Goal: Task Accomplishment & Management: Use online tool/utility

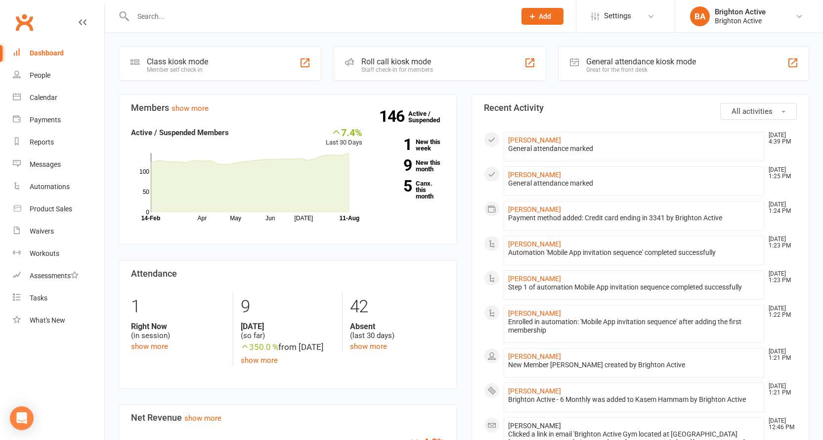
click at [404, 56] on div "General attendance kiosk mode Great for the front desk" at bounding box center [683, 63] width 251 height 34
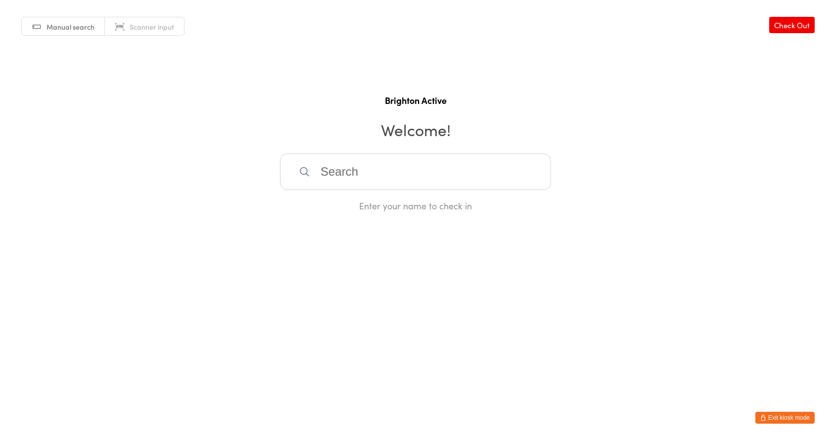
click at [388, 177] on input "search" at bounding box center [415, 171] width 271 height 37
type input "judy"
click at [315, 208] on div "[PERSON_NAME]" at bounding box center [415, 203] width 253 height 13
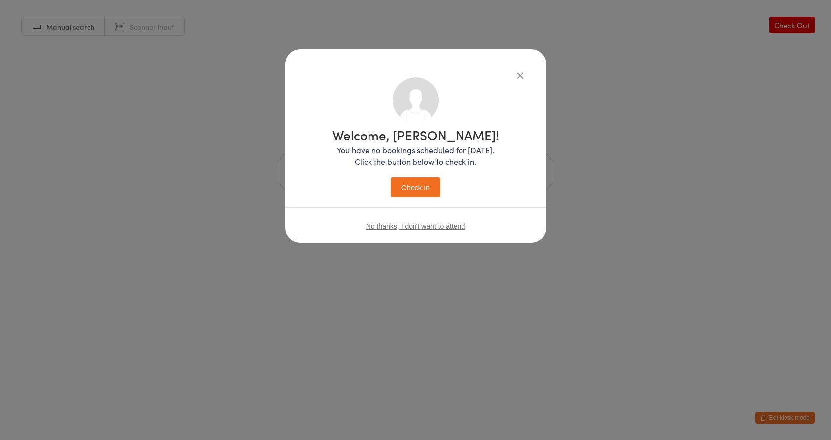
click at [402, 186] on button "Check in" at bounding box center [415, 187] width 49 height 20
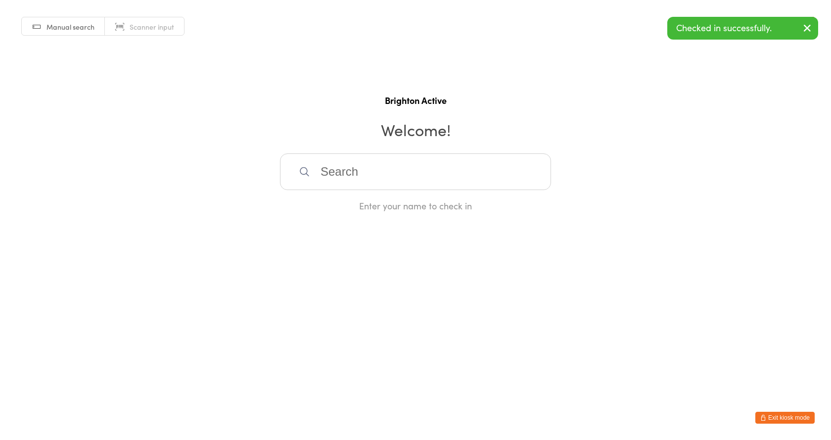
click at [365, 179] on input "search" at bounding box center [415, 171] width 271 height 37
type input "ivan"
click at [388, 196] on div "[PERSON_NAME]" at bounding box center [415, 203] width 270 height 26
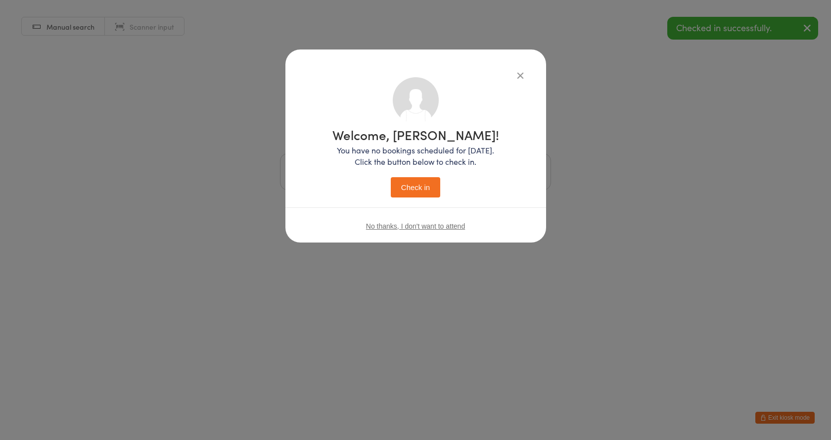
click at [403, 180] on button "Check in" at bounding box center [415, 187] width 49 height 20
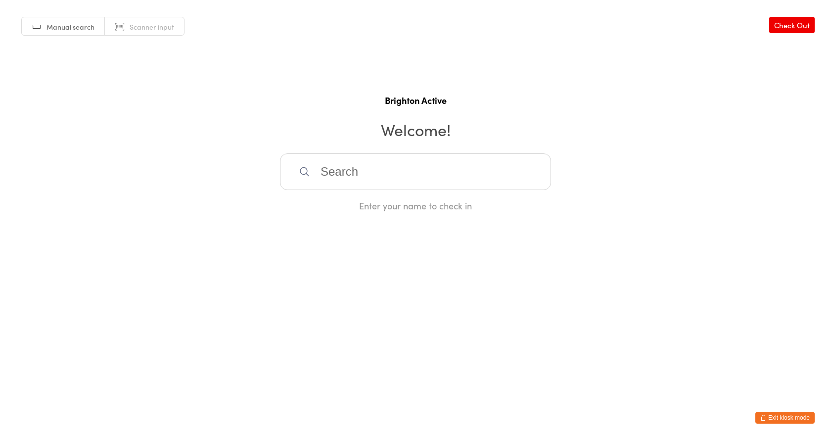
click at [778, 416] on button "Exit kiosk mode" at bounding box center [784, 417] width 59 height 12
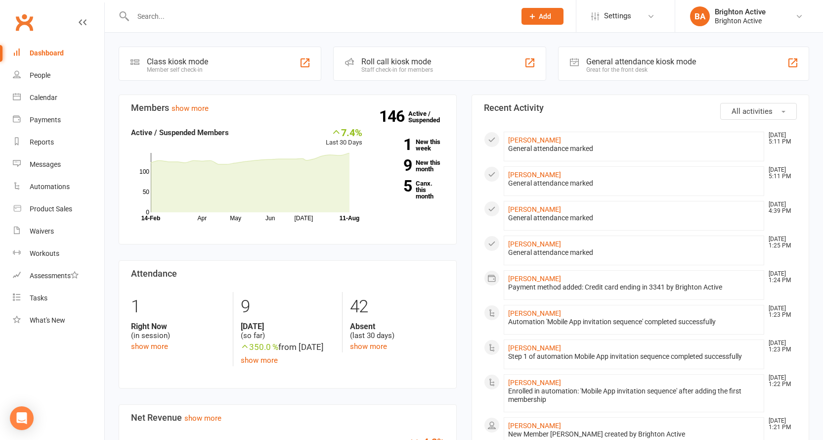
click at [690, 48] on div "General attendance kiosk mode Great for the front desk" at bounding box center [683, 63] width 251 height 34
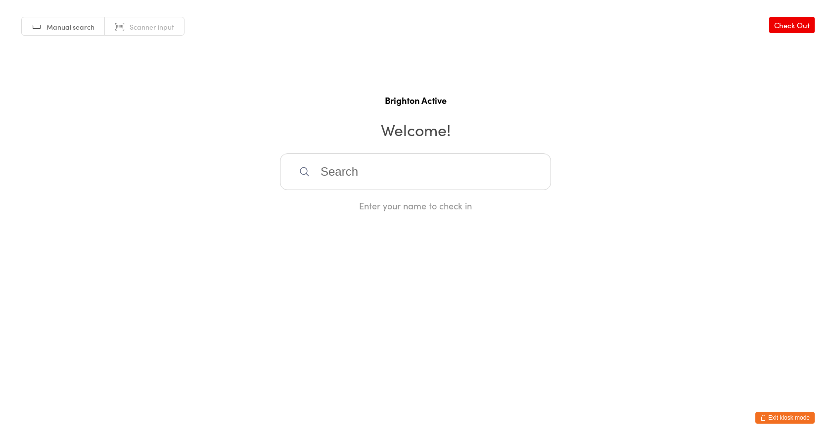
click at [794, 414] on button "Exit kiosk mode" at bounding box center [784, 417] width 59 height 12
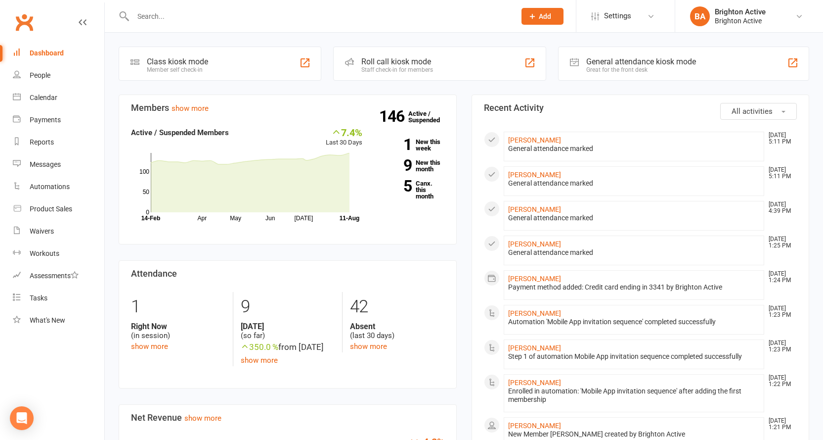
click at [190, 20] on input "text" at bounding box center [319, 16] width 379 height 14
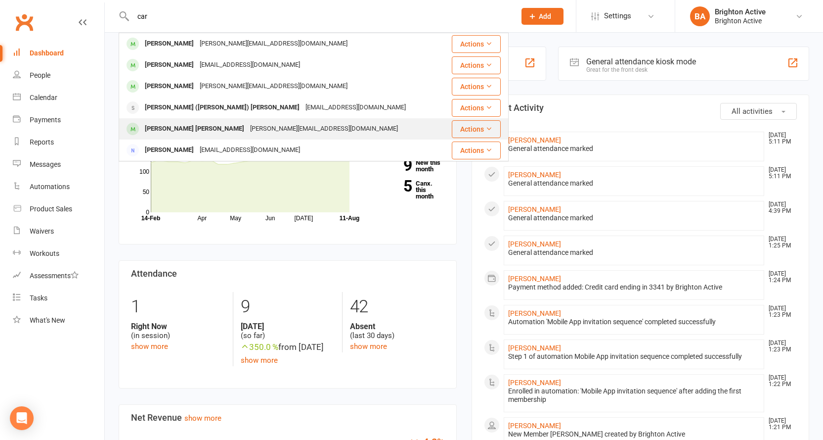
type input "car"
click at [179, 132] on div "[PERSON_NAME] [PERSON_NAME]" at bounding box center [194, 129] width 105 height 14
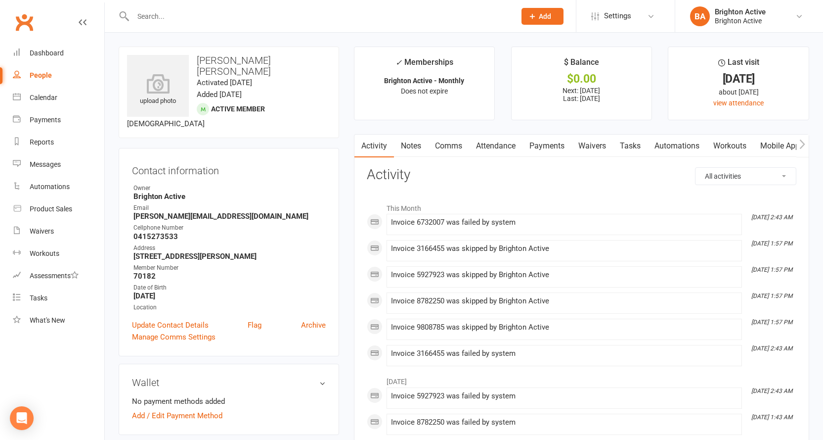
click at [541, 144] on link "Payments" at bounding box center [547, 146] width 49 height 23
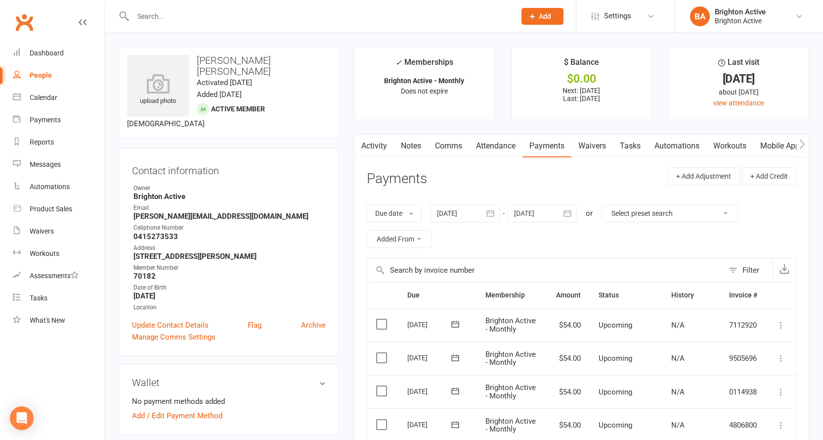
click at [26, 78] on link "People" at bounding box center [58, 75] width 91 height 22
select select "100"
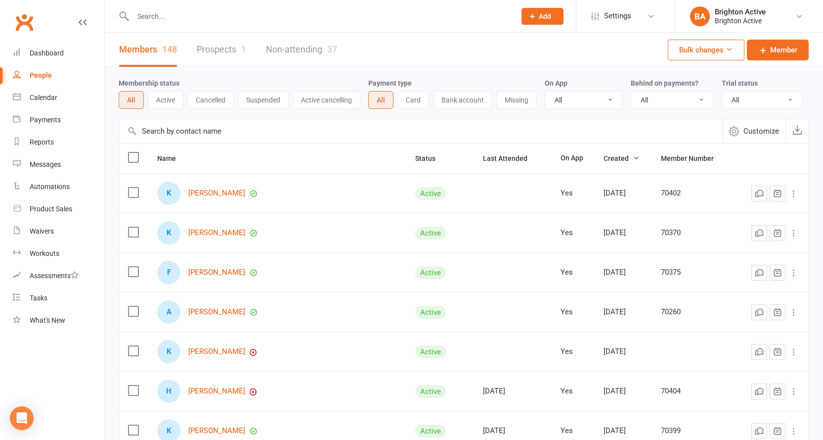
click at [686, 93] on select "All No Yes" at bounding box center [673, 99] width 82 height 17
select select "true"
click at [633, 92] on select "All No Yes" at bounding box center [673, 99] width 82 height 17
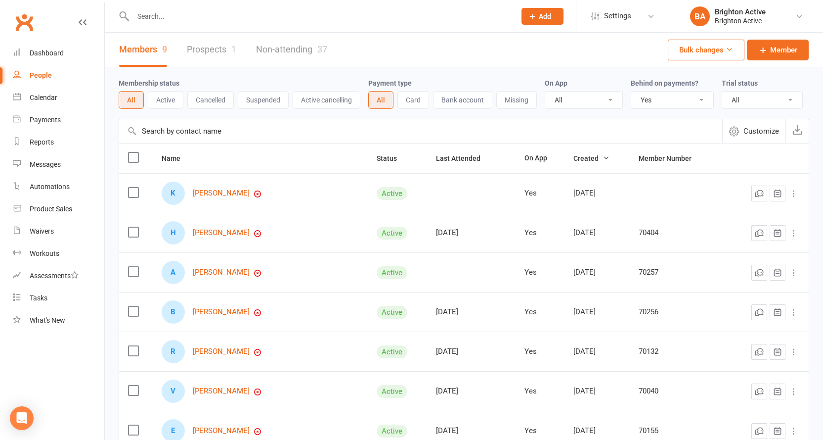
click at [37, 78] on div "People" at bounding box center [41, 75] width 22 height 8
click at [36, 52] on div "Dashboard" at bounding box center [47, 53] width 34 height 8
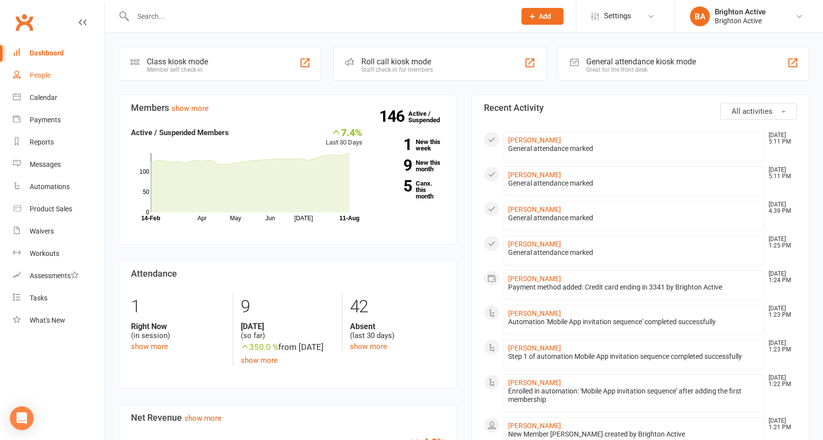
drag, startPoint x: 48, startPoint y: 77, endPoint x: 56, endPoint y: 77, distance: 7.4
click at [48, 77] on div "People" at bounding box center [40, 75] width 21 height 8
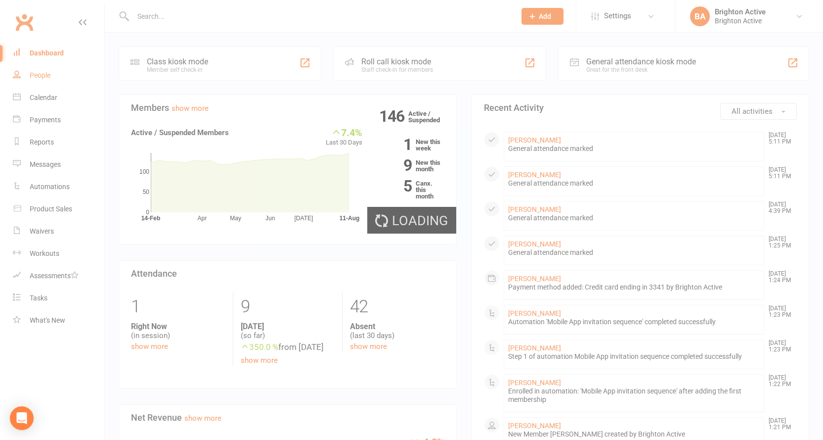
select select "true"
select select "100"
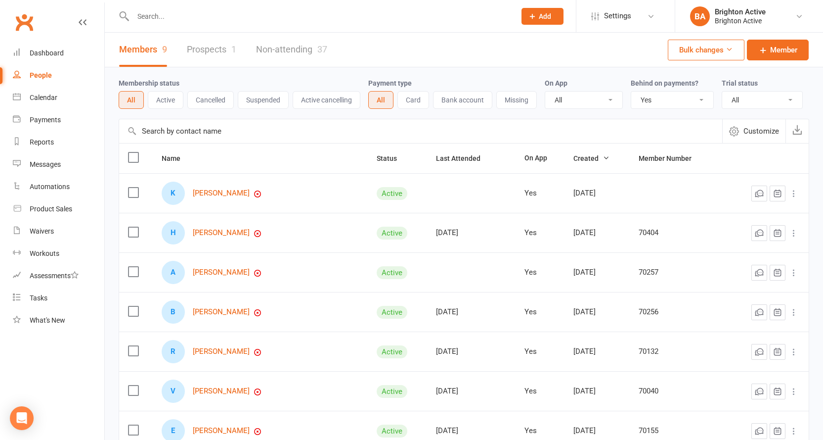
click at [660, 96] on select "All No Yes" at bounding box center [673, 99] width 82 height 17
select select
click at [633, 92] on select "All No Yes" at bounding box center [673, 99] width 82 height 17
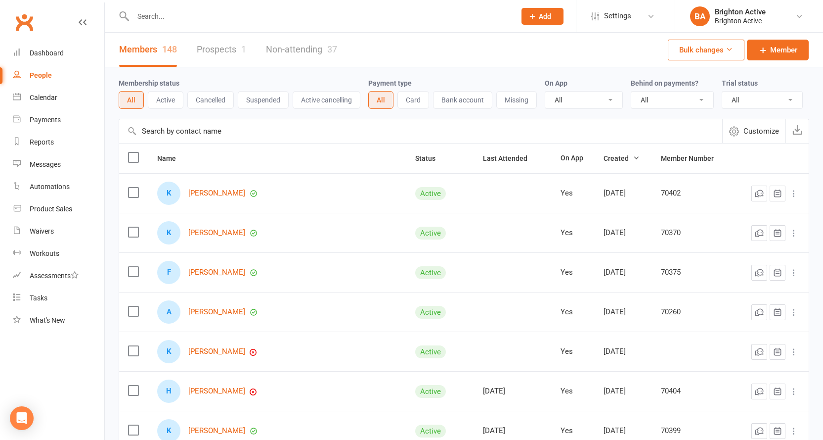
click at [152, 15] on input "text" at bounding box center [319, 16] width 379 height 14
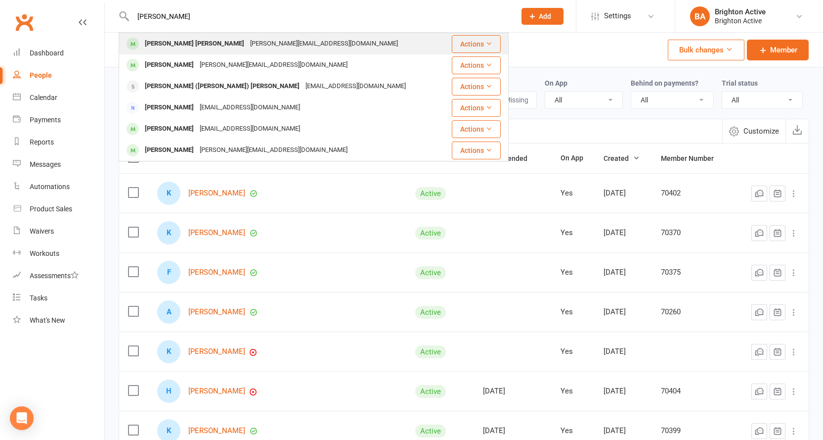
type input "[PERSON_NAME]"
click at [177, 43] on div "[PERSON_NAME] [PERSON_NAME]" at bounding box center [194, 44] width 105 height 14
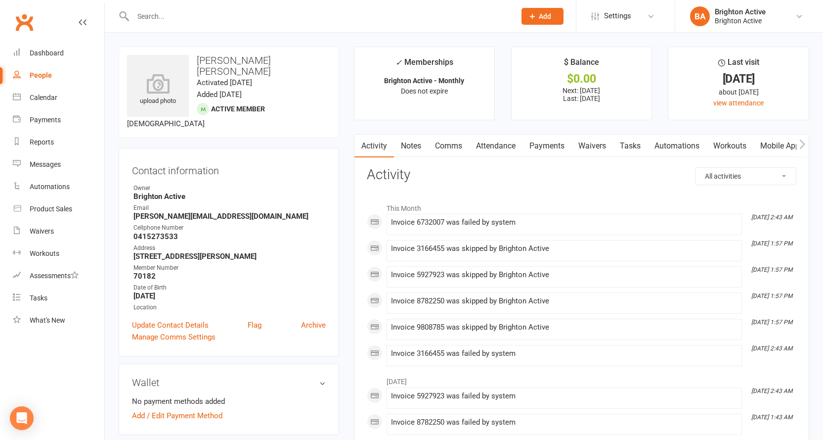
click at [552, 142] on link "Payments" at bounding box center [547, 146] width 49 height 23
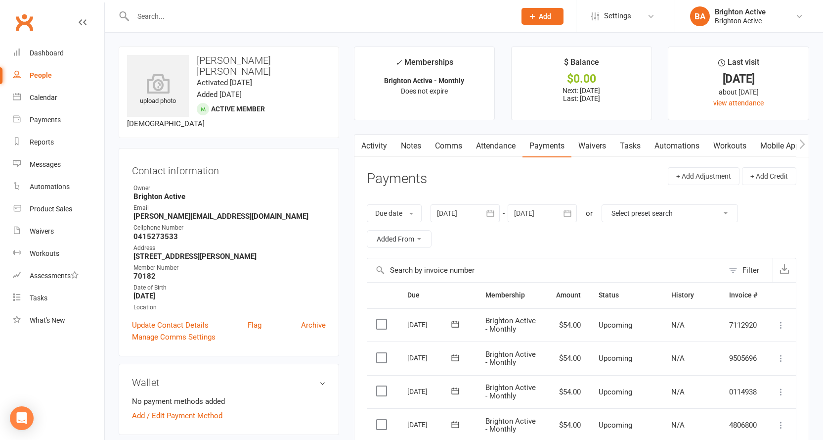
click at [48, 79] on div "People" at bounding box center [41, 75] width 22 height 8
select select "100"
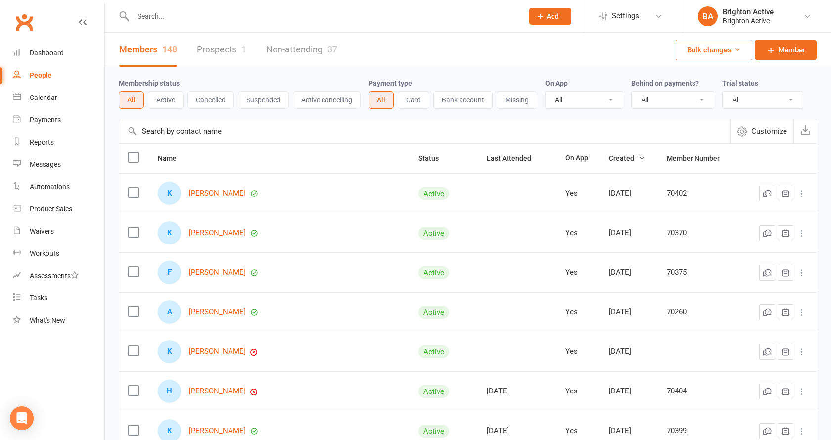
click at [642, 99] on select "All No Yes" at bounding box center [673, 99] width 82 height 17
select select "true"
click at [633, 92] on select "All No Yes" at bounding box center [673, 99] width 82 height 17
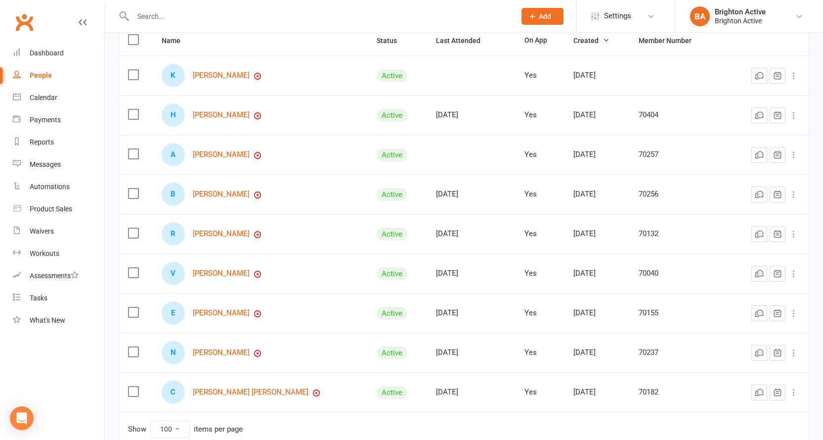
scroll to position [185, 0]
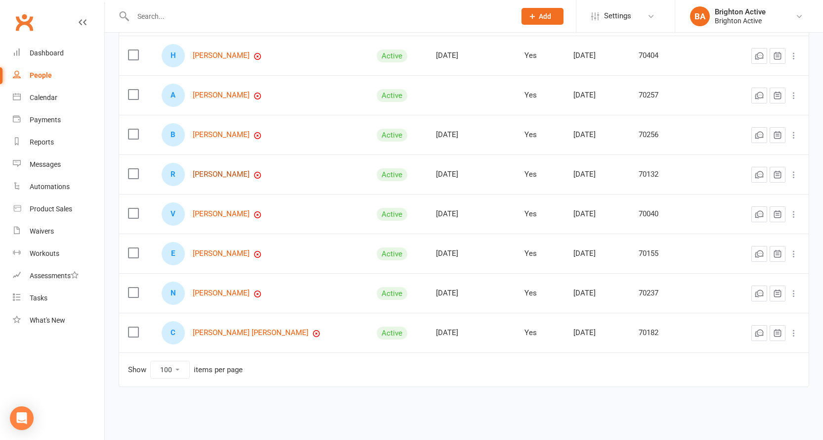
click at [239, 178] on link "[PERSON_NAME]" at bounding box center [221, 174] width 57 height 8
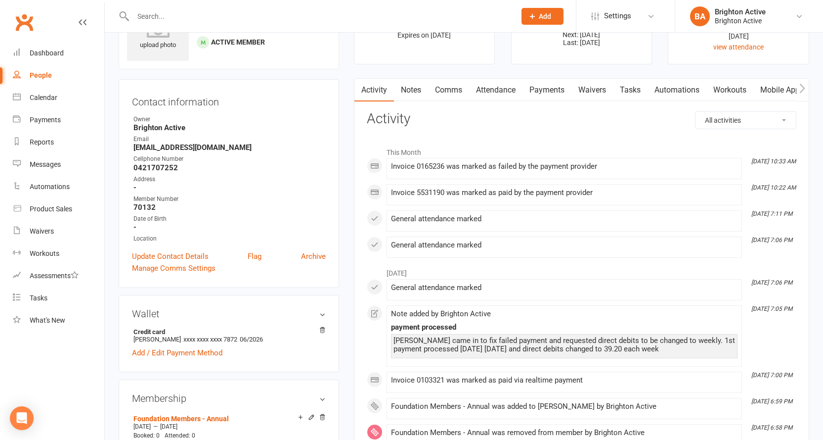
scroll to position [49, 0]
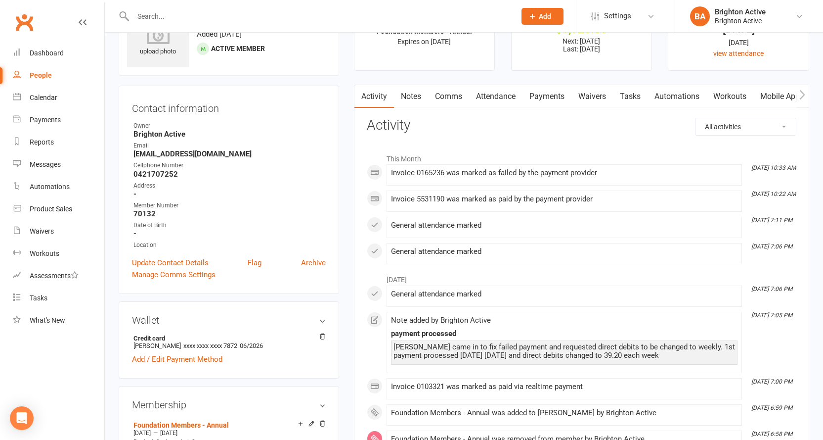
click at [546, 91] on link "Payments" at bounding box center [547, 96] width 49 height 23
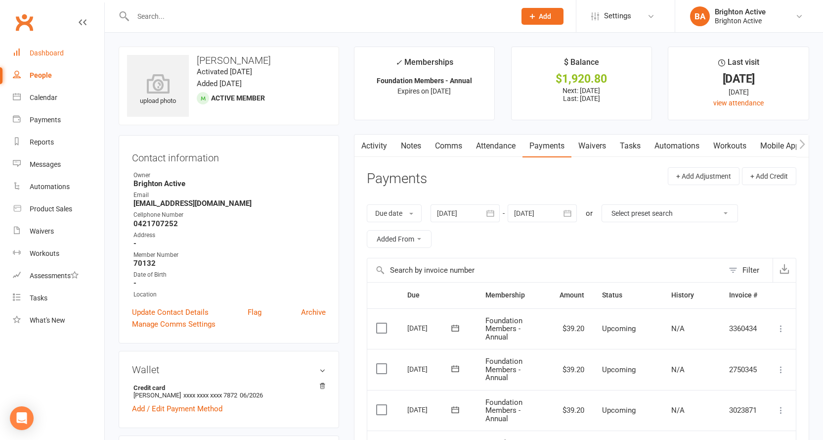
click at [58, 53] on div "Dashboard" at bounding box center [47, 53] width 34 height 8
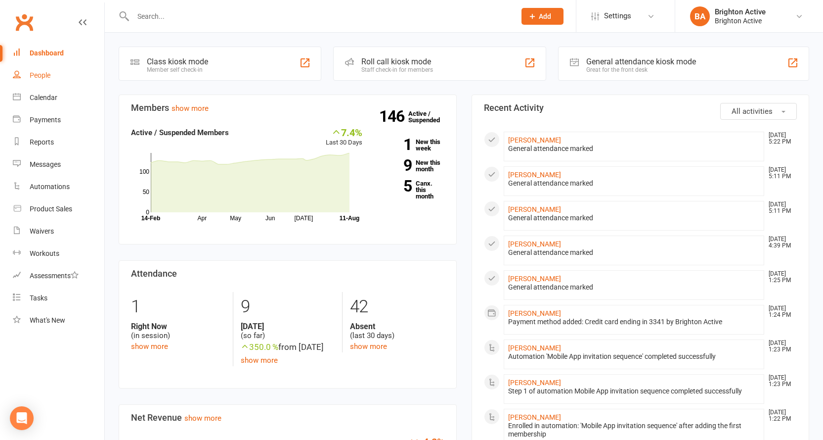
click at [41, 73] on div "People" at bounding box center [40, 75] width 21 height 8
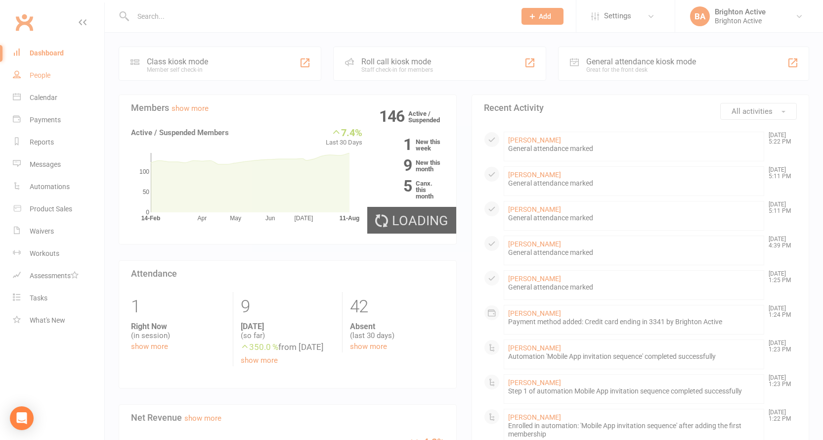
select select "true"
select select "100"
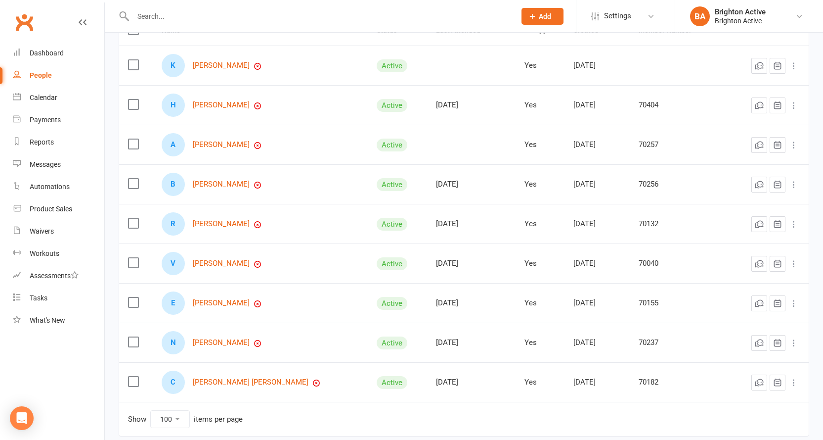
scroll to position [178, 0]
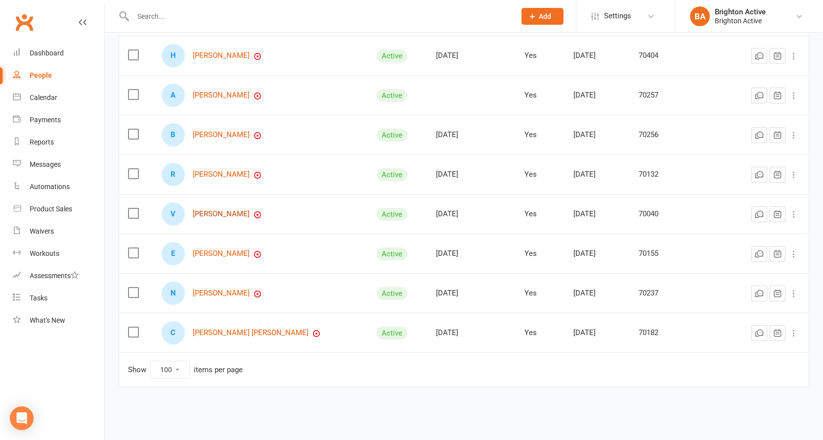
click at [217, 218] on link "[PERSON_NAME]" at bounding box center [221, 214] width 57 height 8
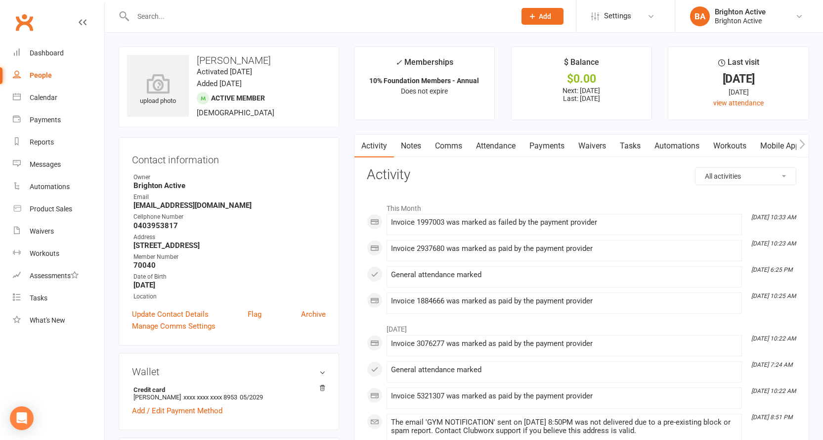
click at [562, 139] on link "Payments" at bounding box center [547, 146] width 49 height 23
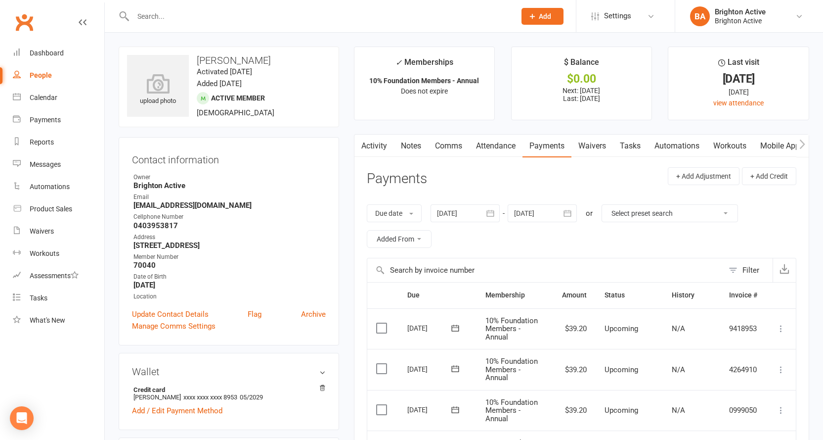
click at [34, 69] on link "People" at bounding box center [58, 75] width 91 height 22
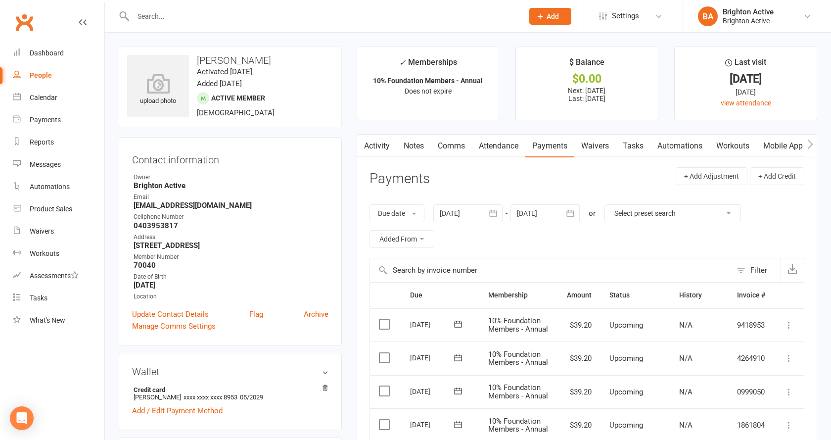
select select "true"
select select "100"
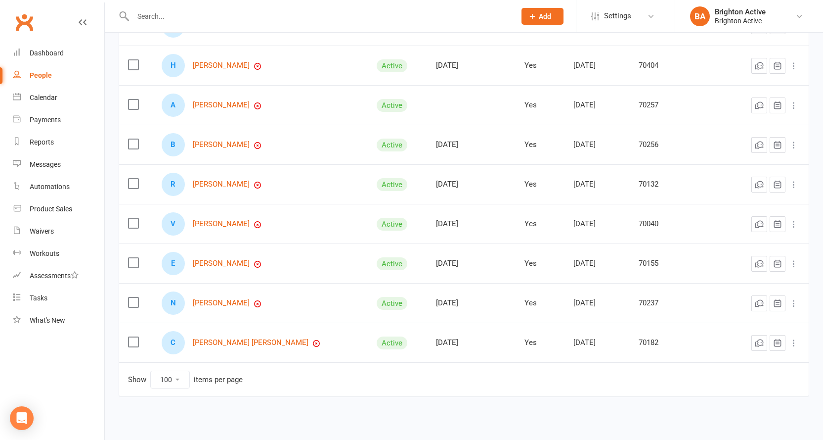
scroll to position [178, 0]
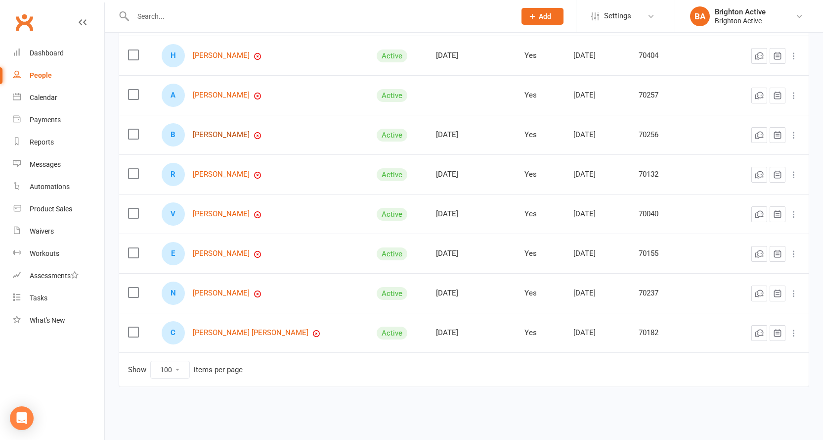
click at [218, 136] on link "[PERSON_NAME]" at bounding box center [221, 135] width 57 height 8
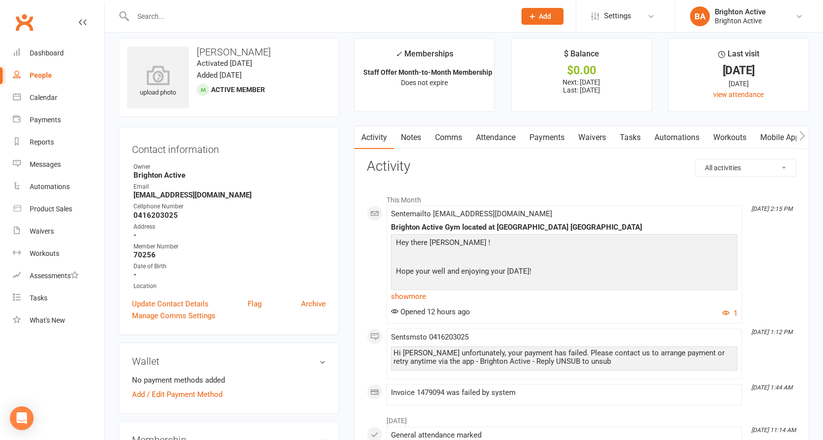
scroll to position [148, 0]
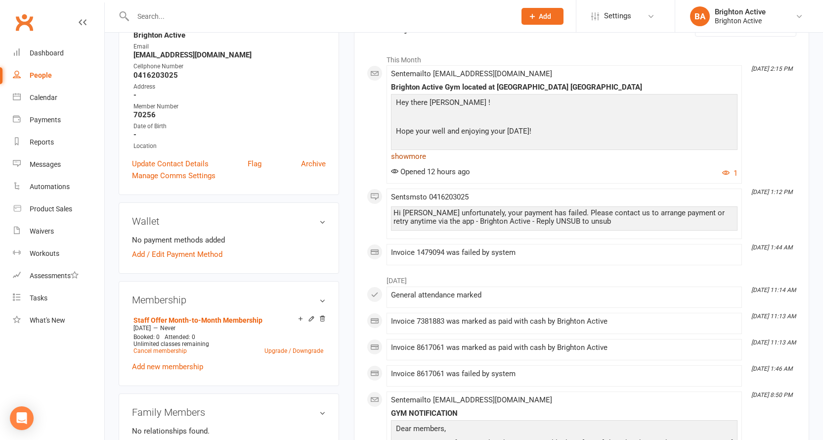
click at [409, 159] on link "show more" at bounding box center [564, 156] width 347 height 14
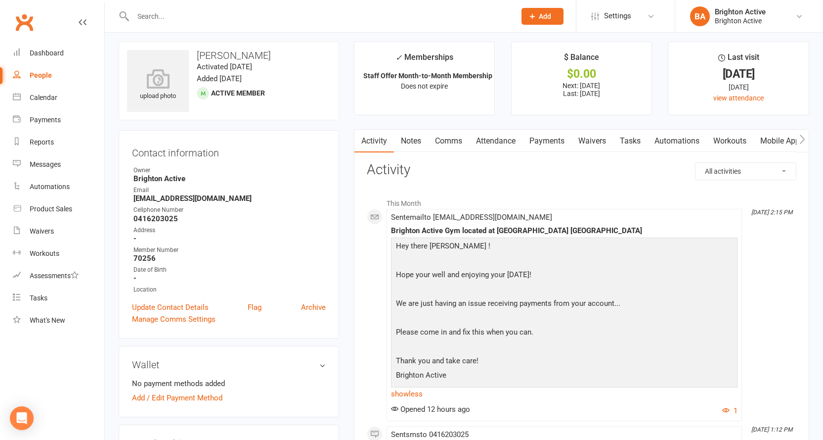
scroll to position [0, 0]
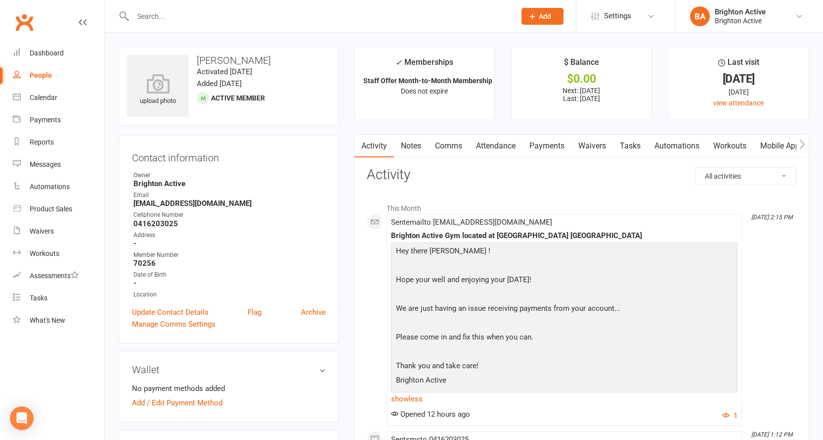
click at [45, 75] on div "People" at bounding box center [41, 75] width 22 height 8
select select "true"
select select "100"
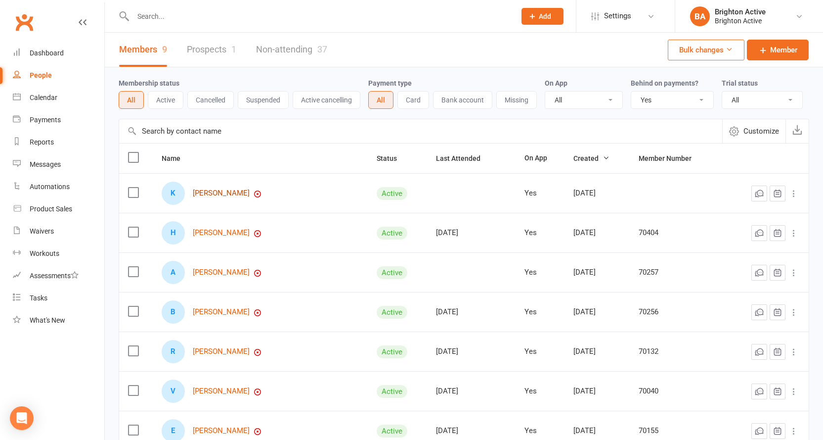
click at [250, 194] on link "[PERSON_NAME]" at bounding box center [221, 193] width 57 height 8
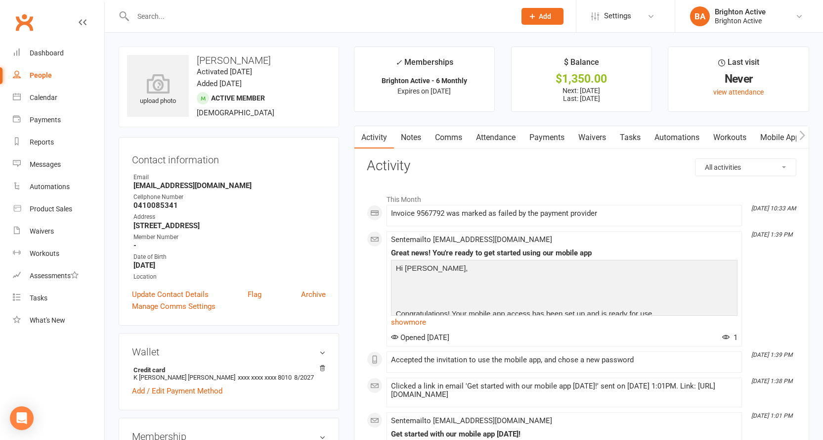
scroll to position [49, 0]
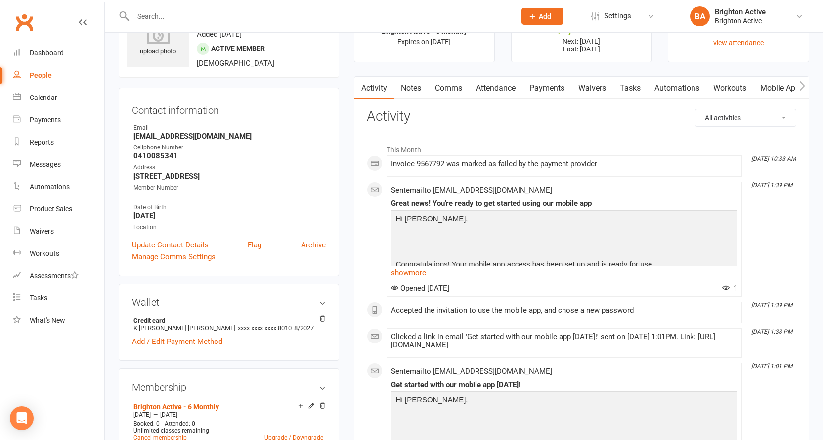
click at [547, 89] on link "Payments" at bounding box center [547, 88] width 49 height 23
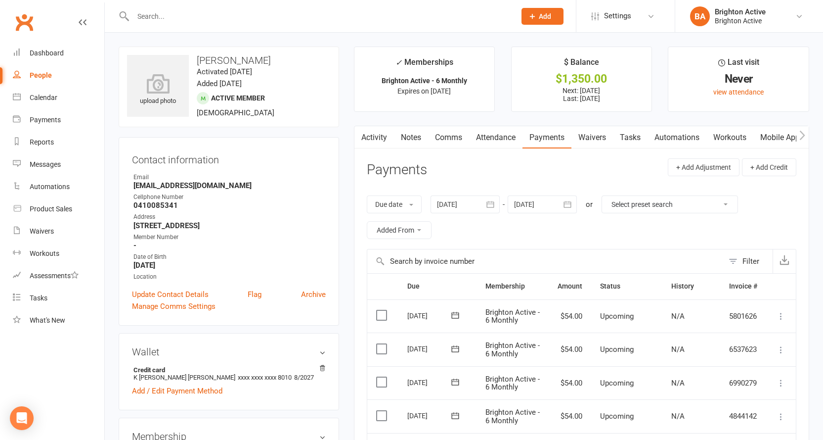
click at [403, 133] on link "Notes" at bounding box center [411, 137] width 34 height 23
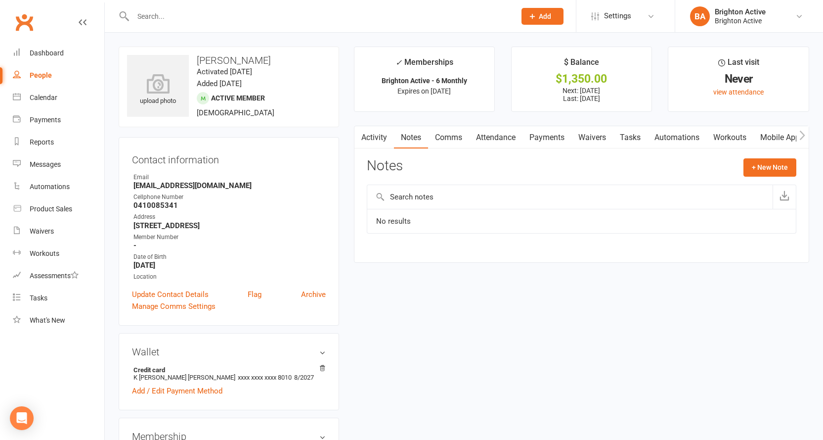
click at [389, 140] on link "Activity" at bounding box center [375, 137] width 40 height 23
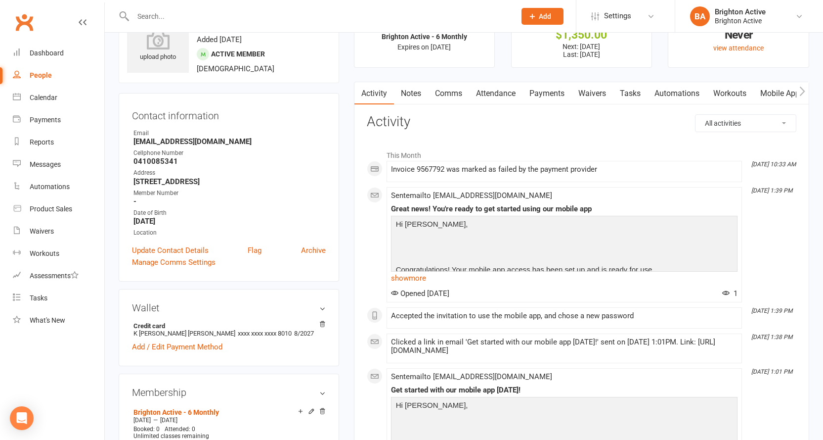
scroll to position [99, 0]
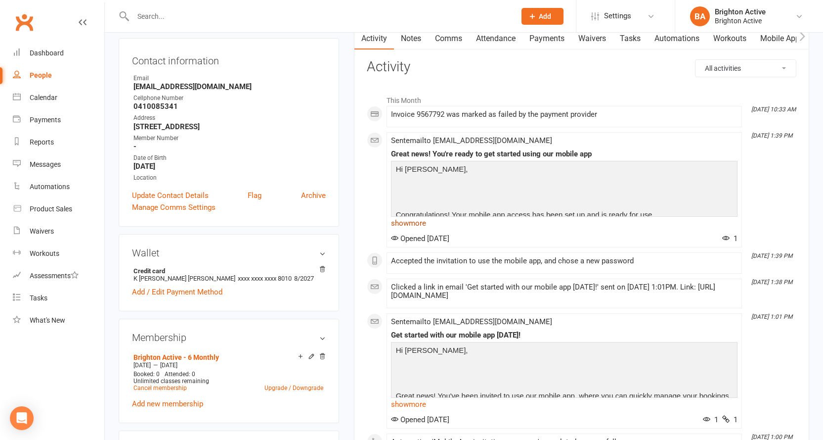
click at [413, 228] on link "show more" at bounding box center [564, 223] width 347 height 14
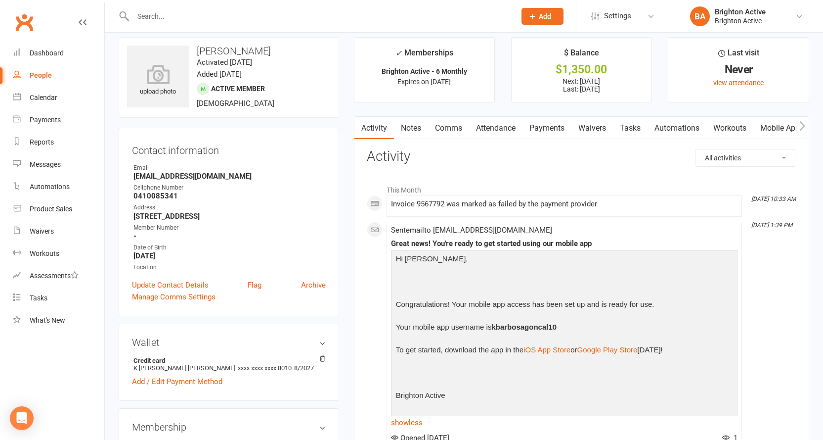
scroll to position [0, 0]
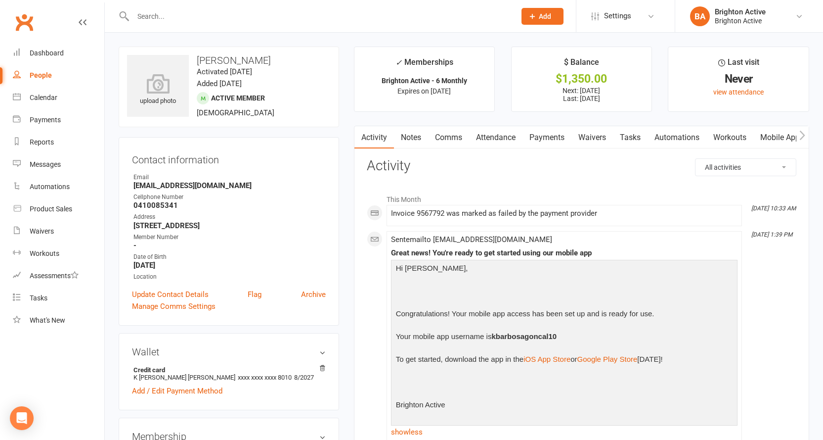
click at [562, 140] on link "Payments" at bounding box center [547, 137] width 49 height 23
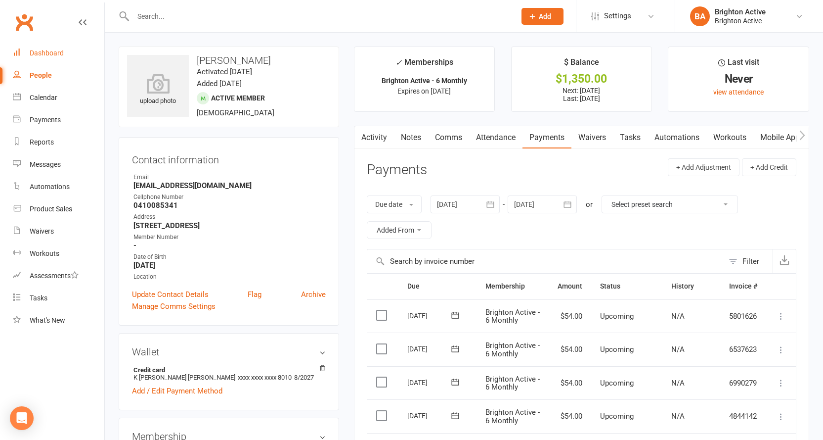
click at [45, 50] on div "Dashboard" at bounding box center [47, 53] width 34 height 8
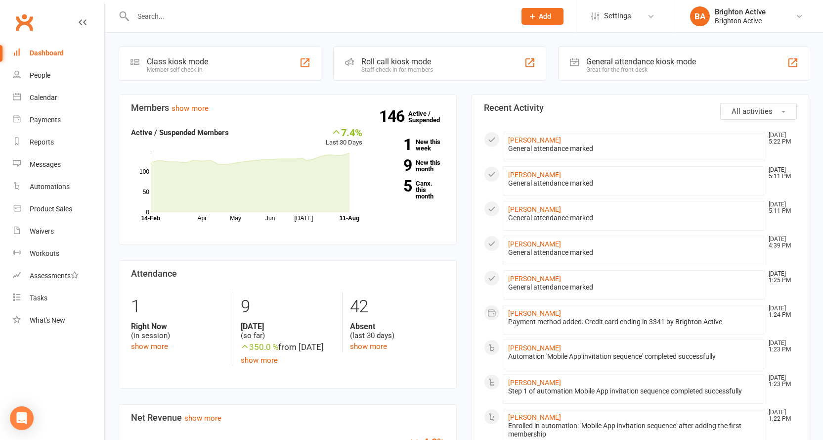
click at [630, 67] on div "Great for the front desk" at bounding box center [642, 69] width 110 height 7
